Goal: Task Accomplishment & Management: Manage account settings

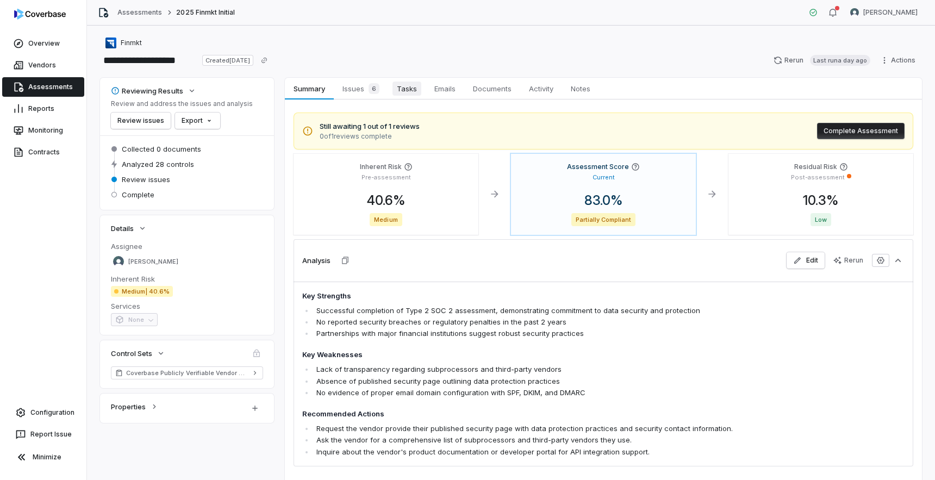
click at [415, 91] on span "Tasks" at bounding box center [407, 89] width 29 height 14
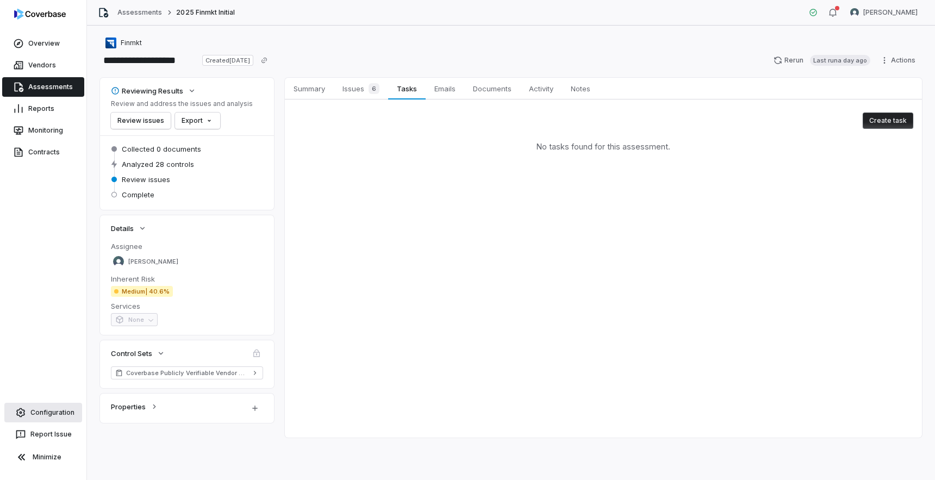
click at [47, 420] on link "Configuration" at bounding box center [43, 413] width 78 height 20
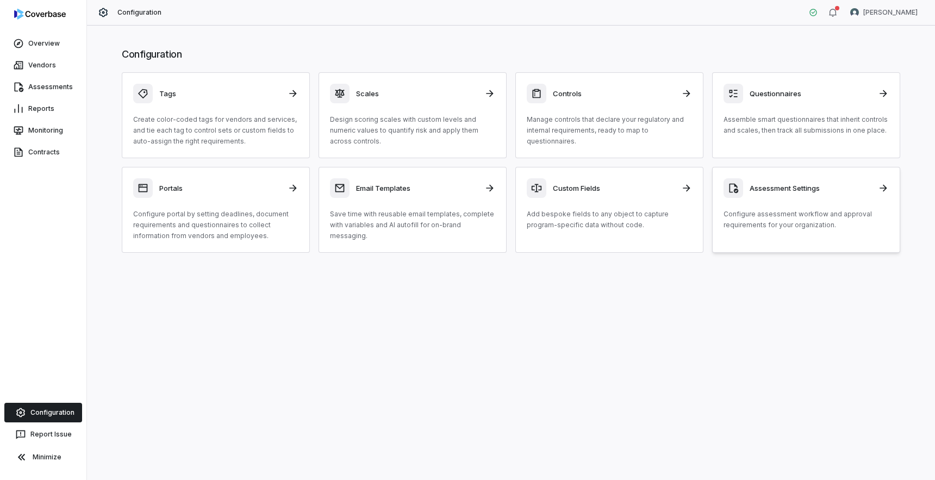
click at [739, 196] on div at bounding box center [734, 188] width 20 height 20
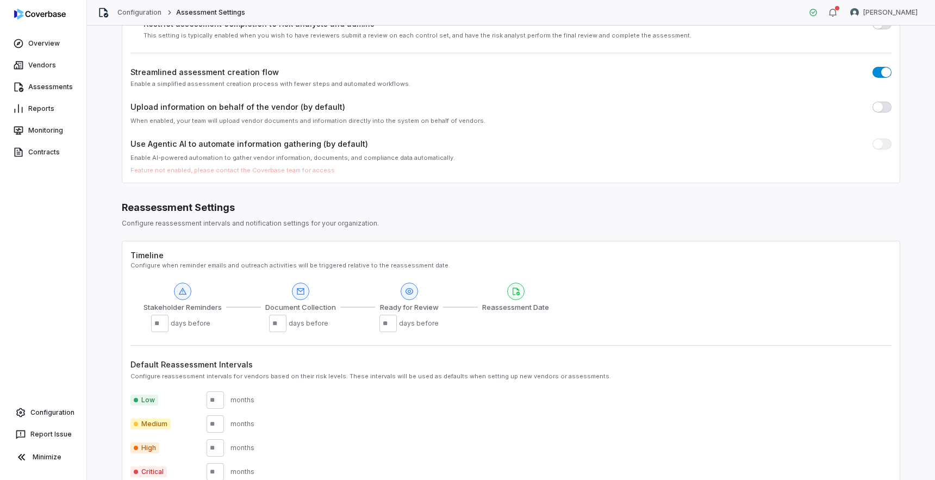
scroll to position [117, 0]
